Goal: Answer question/provide support: Share knowledge or assist other users

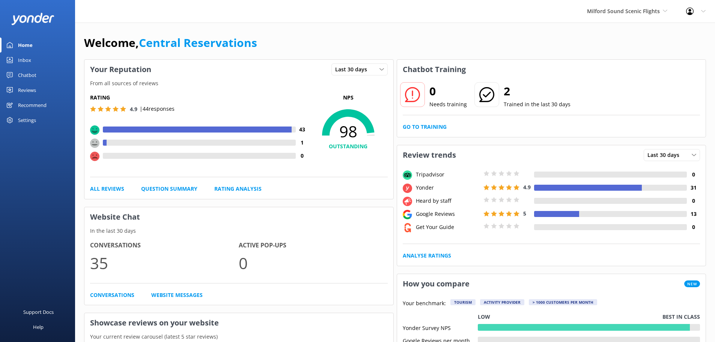
click at [400, 175] on div "Tripadvisor 0 Yonder 4.9 31 Heard by staff 0 Google Reviews 5 13 Get Your Guide…" at bounding box center [551, 215] width 309 height 101
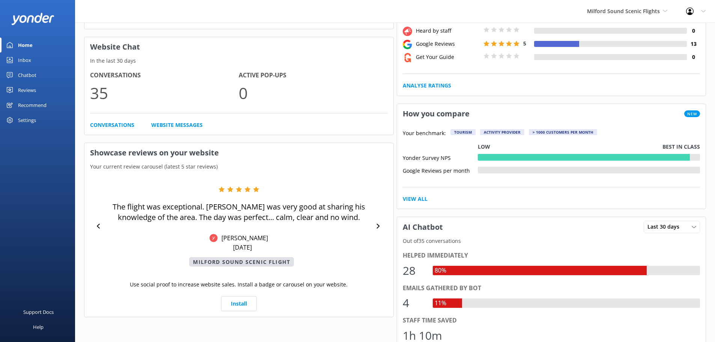
scroll to position [188, 0]
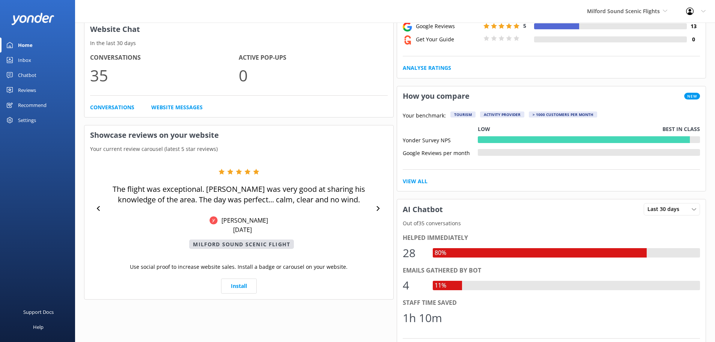
click at [24, 60] on div "Inbox" at bounding box center [24, 60] width 13 height 15
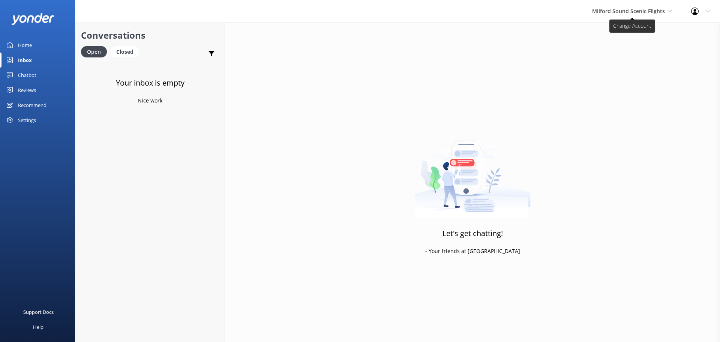
click at [655, 8] on span "Milford Sound Scenic Flights" at bounding box center [628, 11] width 73 height 7
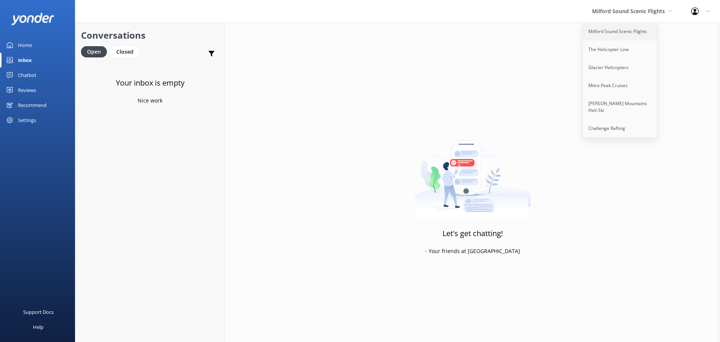
click at [630, 27] on link "Milford Sound Scenic Flights" at bounding box center [620, 32] width 75 height 18
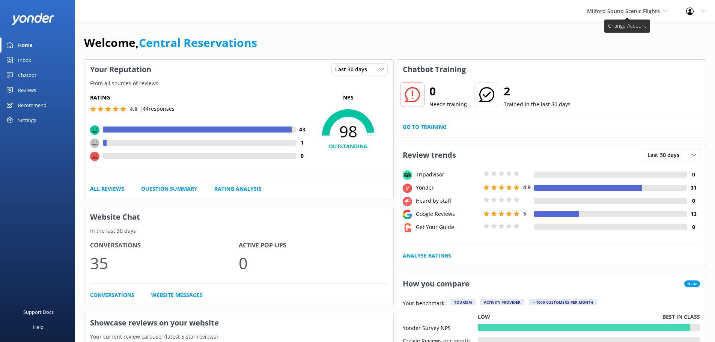
click at [664, 10] on icon at bounding box center [665, 11] width 5 height 5
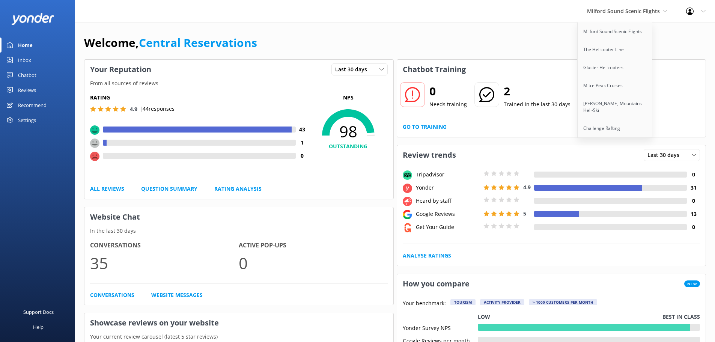
drag, startPoint x: 438, startPoint y: 18, endPoint x: 439, endPoint y: 2, distance: 15.8
click at [438, 15] on div "Milford Sound Scenic Flights [GEOGRAPHIC_DATA] Scenic Flights The Helicopter Li…" at bounding box center [357, 11] width 715 height 23
drag, startPoint x: 618, startPoint y: 11, endPoint x: 613, endPoint y: 7, distance: 5.9
click at [618, 12] on span "Milford Sound Scenic Flights" at bounding box center [623, 11] width 73 height 7
